Goal: Task Accomplishment & Management: Use online tool/utility

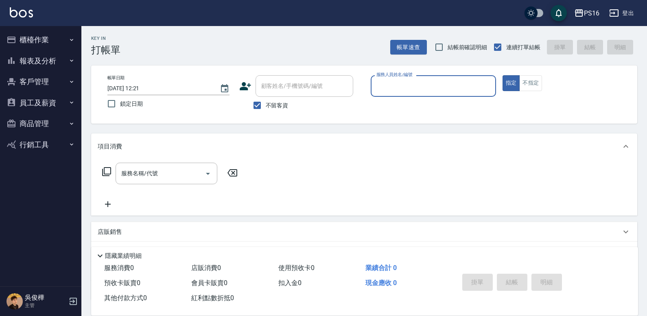
click at [35, 44] on button "櫃檯作業" at bounding box center [40, 39] width 75 height 21
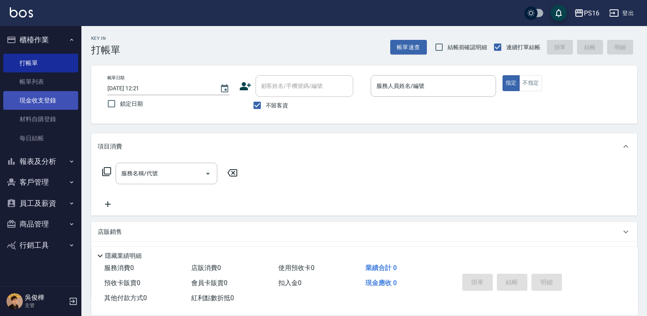
click at [39, 102] on link "現金收支登錄" at bounding box center [40, 100] width 75 height 19
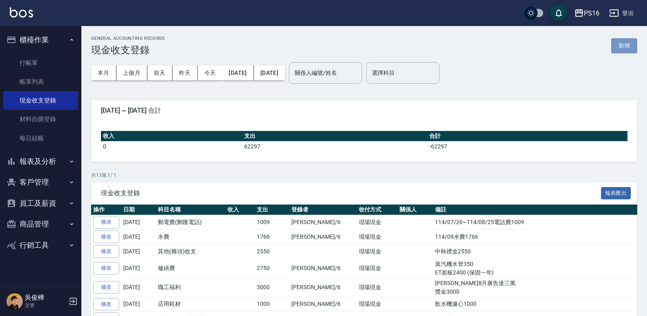
click at [398, 47] on button "新增" at bounding box center [624, 45] width 26 height 15
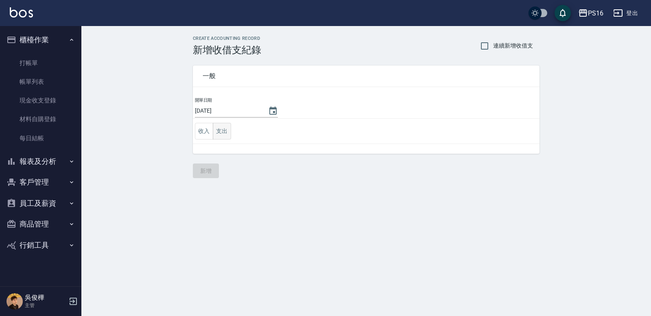
click at [222, 128] on button "支出" at bounding box center [222, 131] width 18 height 17
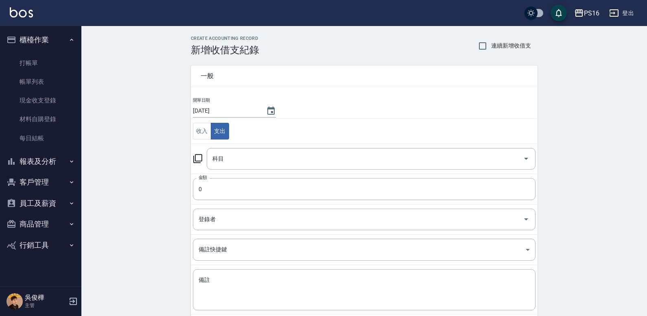
click at [189, 161] on div "一般 開單日期 [DATE] 收入 支出 科目 科目 金額 0 金額 登錄者 登錄者 備註快捷鍵 ​ 備註快捷鍵 備註 x 備註" at bounding box center [359, 190] width 357 height 269
click at [199, 158] on icon at bounding box center [198, 159] width 10 height 10
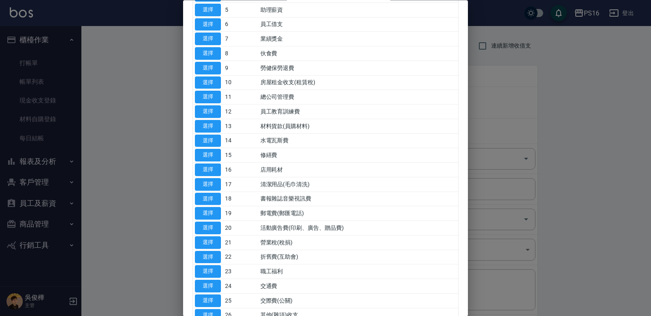
scroll to position [118, 0]
click at [211, 156] on button "選擇" at bounding box center [208, 156] width 26 height 13
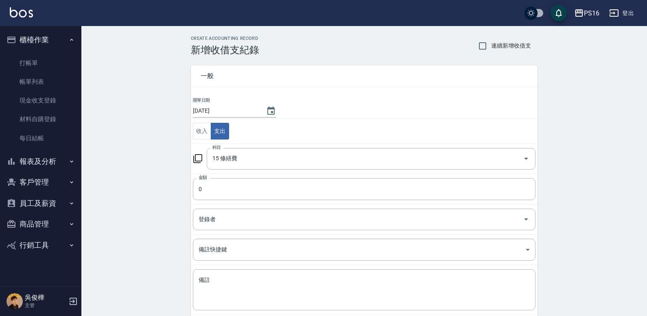
click at [196, 158] on icon at bounding box center [198, 159] width 10 height 10
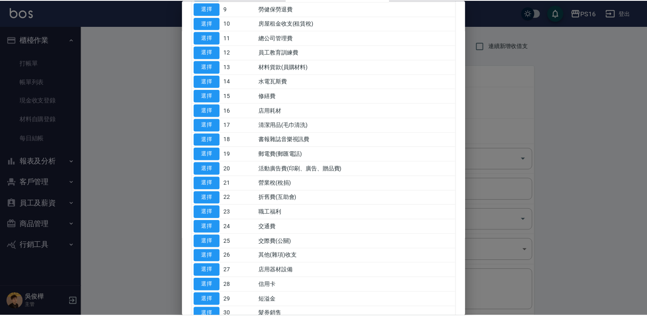
scroll to position [181, 0]
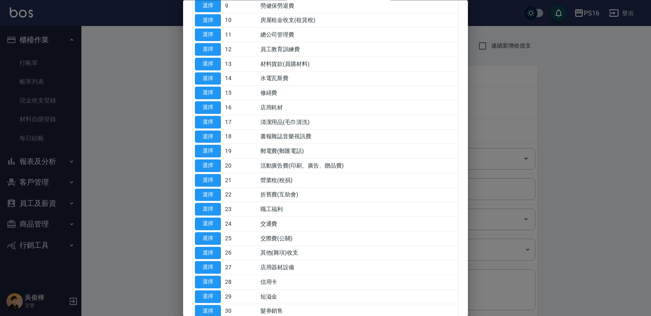
drag, startPoint x: 461, startPoint y: 219, endPoint x: 458, endPoint y: 241, distance: 21.9
click at [398, 241] on div "代號 名稱 選擇 0 售貨費用 選擇 1 營業收入 選擇 2 產品販賣 選擇 3 行政幹部薪資 選擇 4 設計師薪資 選擇 5 助理薪資 選擇 6 員工借支 …" at bounding box center [325, 139] width 285 height 583
click at [208, 253] on button "選擇" at bounding box center [208, 253] width 26 height 13
type input "26 其他(雜項)收支"
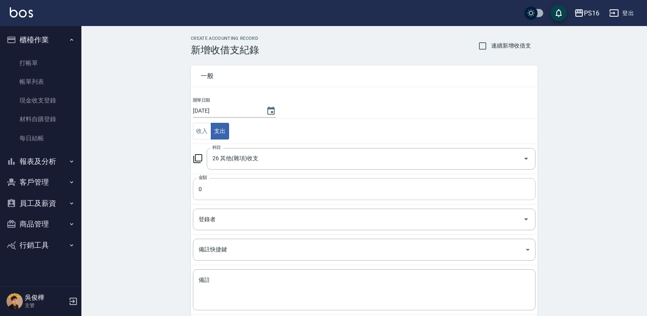
click at [209, 186] on input "0" at bounding box center [364, 189] width 343 height 22
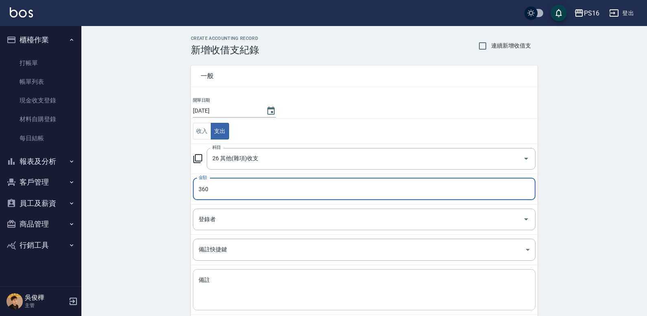
type input "360"
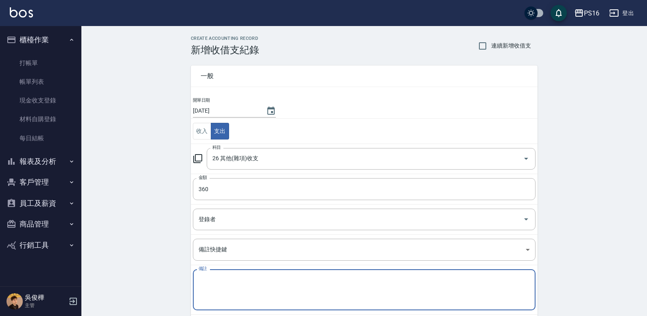
click at [266, 278] on textarea "備註" at bounding box center [364, 290] width 331 height 28
type textarea "2"
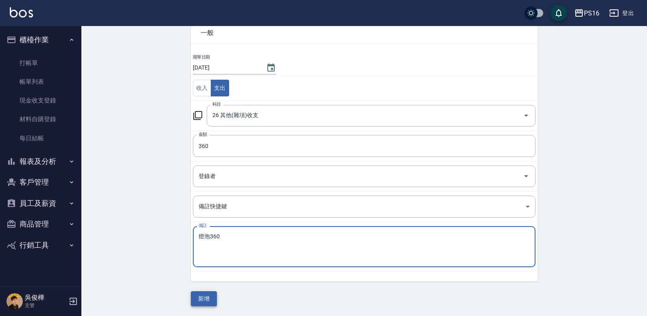
type textarea "燈泡360"
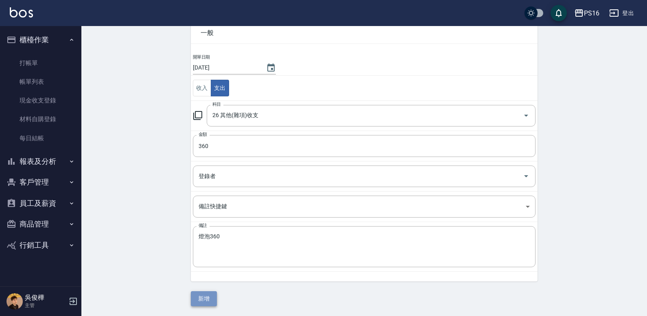
click at [208, 297] on button "新增" at bounding box center [204, 298] width 26 height 15
